Goal: Task Accomplishment & Management: Use online tool/utility

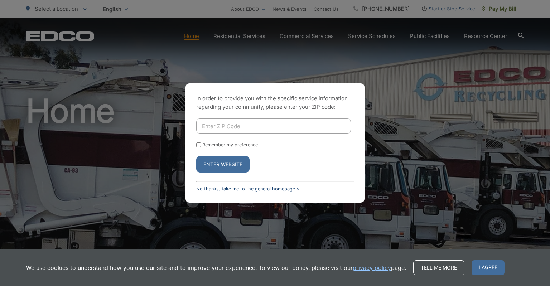
click at [254, 189] on link "No thanks, take me to the general homepage >" at bounding box center [247, 188] width 103 height 5
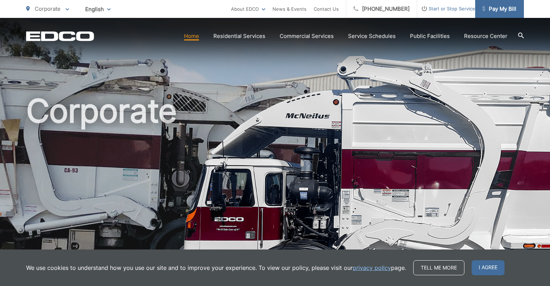
click at [496, 13] on span "Pay My Bill" at bounding box center [499, 9] width 34 height 9
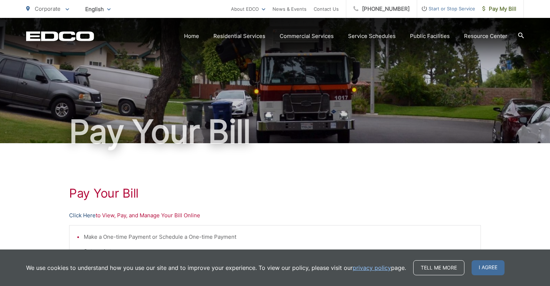
click at [84, 215] on link "Click Here" at bounding box center [82, 215] width 27 height 9
